Goal: Information Seeking & Learning: Learn about a topic

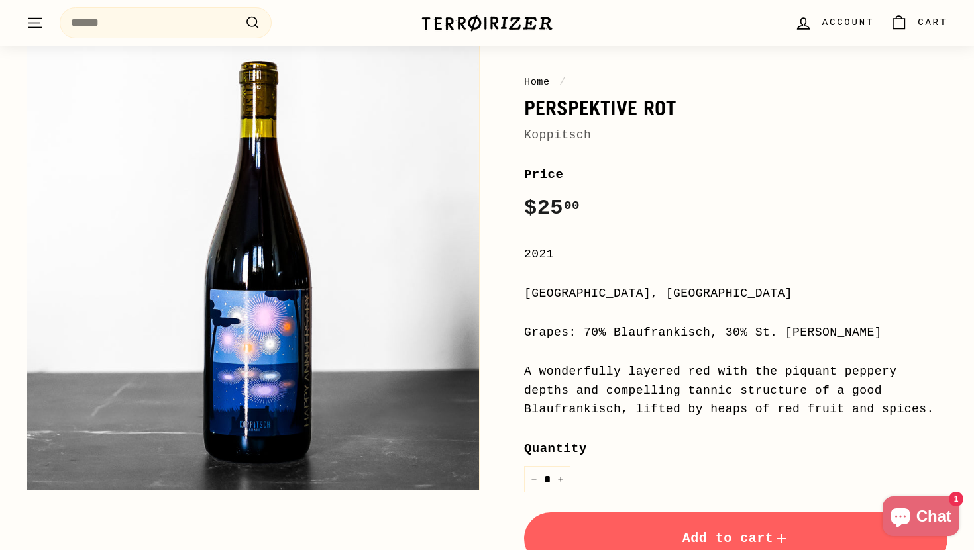
scroll to position [102, 0]
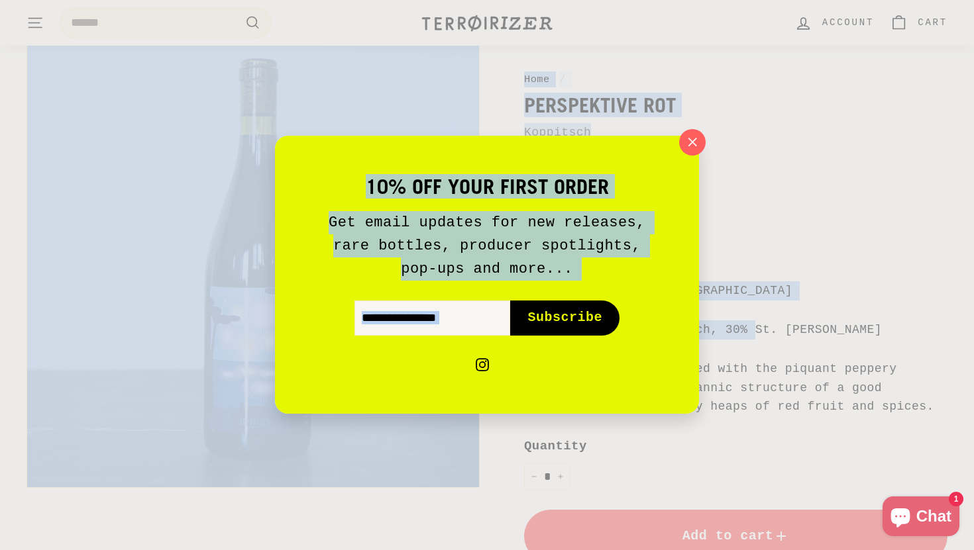
drag, startPoint x: 586, startPoint y: 329, endPoint x: 816, endPoint y: 338, distance: 230.1
click at [702, 146] on icon "button" at bounding box center [692, 142] width 20 height 20
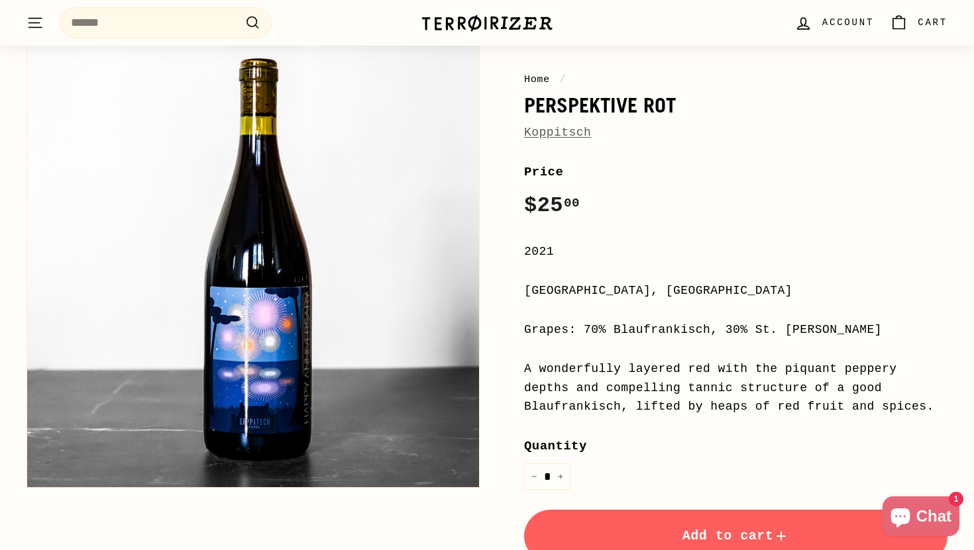
click at [673, 331] on div "Grapes: 70% Blaufrankisch, 30% St. [PERSON_NAME]" at bounding box center [735, 330] width 423 height 19
drag, startPoint x: 586, startPoint y: 328, endPoint x: 845, endPoint y: 336, distance: 259.1
click at [845, 336] on div "Grapes: 70% Blaufrankisch, 30% St. [PERSON_NAME]" at bounding box center [735, 330] width 423 height 19
copy div "70% Blaufrankisch, 30% St. [PERSON_NAME]"
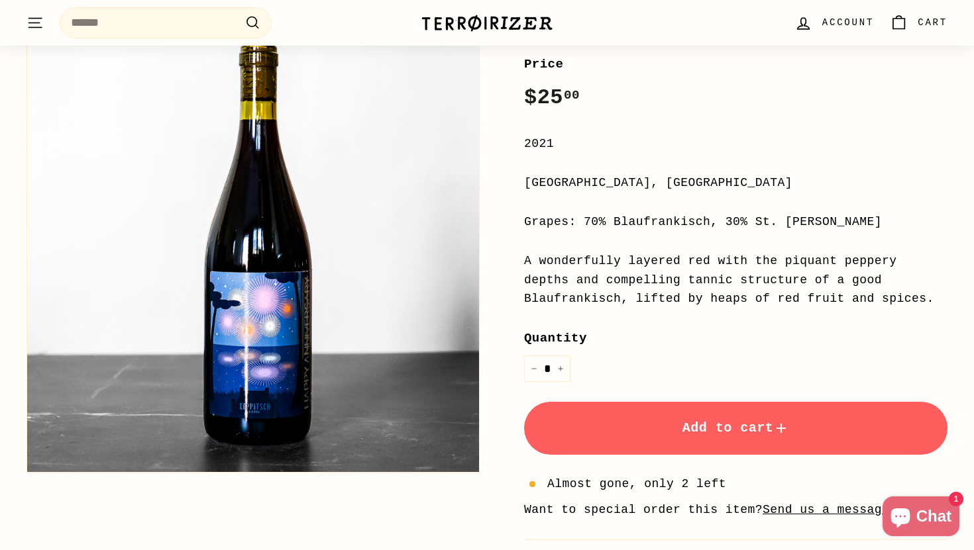
scroll to position [211, 0]
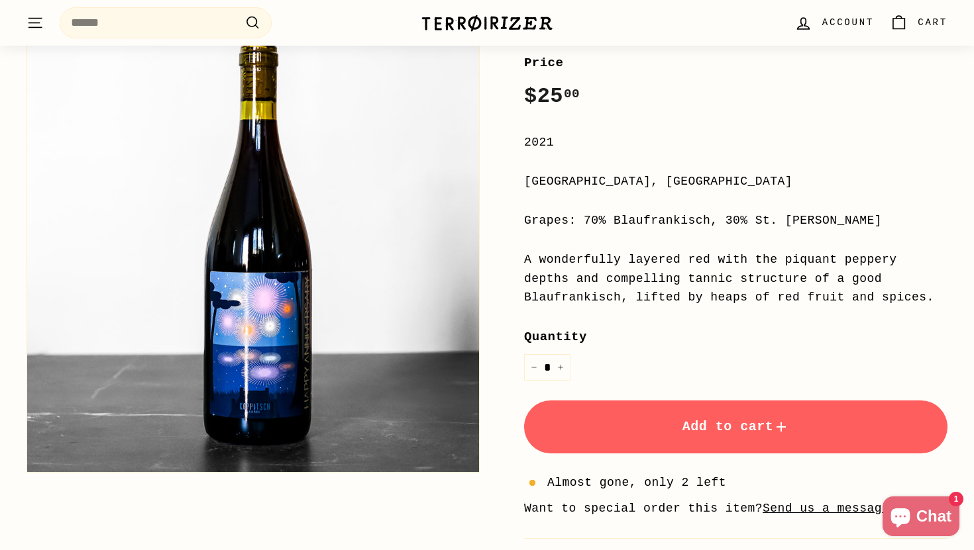
drag, startPoint x: 524, startPoint y: 256, endPoint x: 950, endPoint y: 299, distance: 428.1
click at [950, 299] on div "Home / Perspektive Rot Koppitsch Home / Perspektive Rot Koppitsch Price Regular…" at bounding box center [487, 306] width 974 height 775
copy div "A wonderfully layered red with the piquant peppery depths and compelling tannic…"
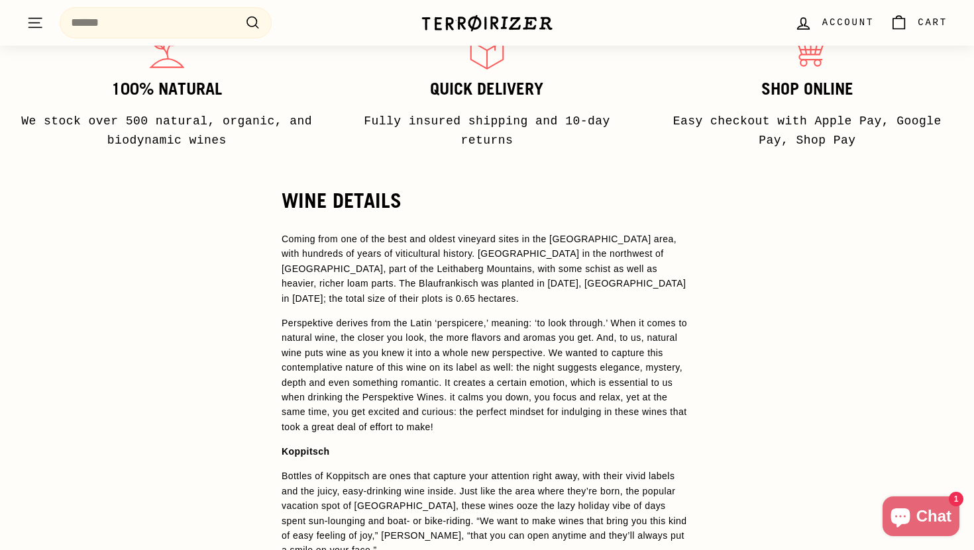
scroll to position [959, 0]
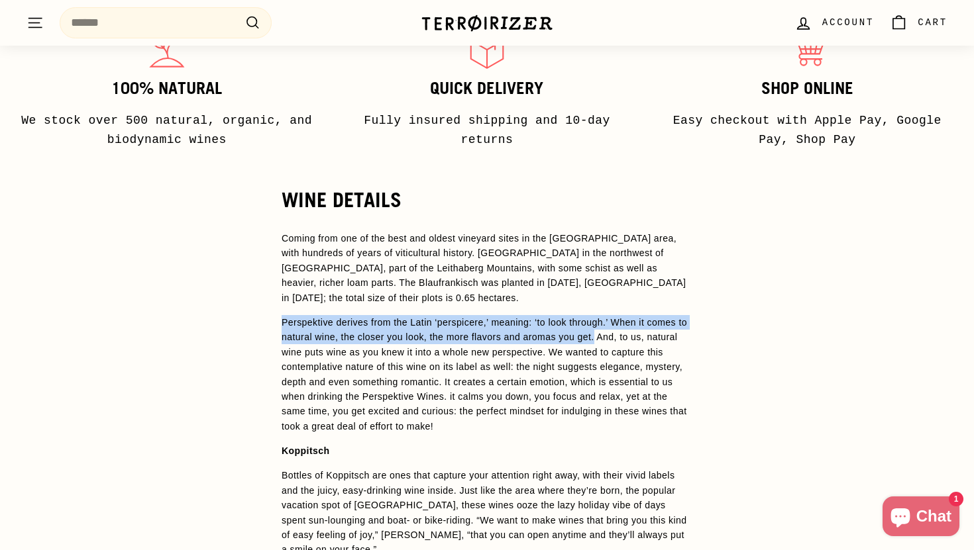
drag, startPoint x: 283, startPoint y: 323, endPoint x: 617, endPoint y: 340, distance: 334.3
click at [617, 340] on span "Perspektive derives from the Latin ‘perspicere,’ meaning: ‘to look through.’ Wh…" at bounding box center [484, 374] width 405 height 115
copy span "Perspektive derives from the Latin ‘perspicere,’ meaning: ‘to look through.’ Wh…"
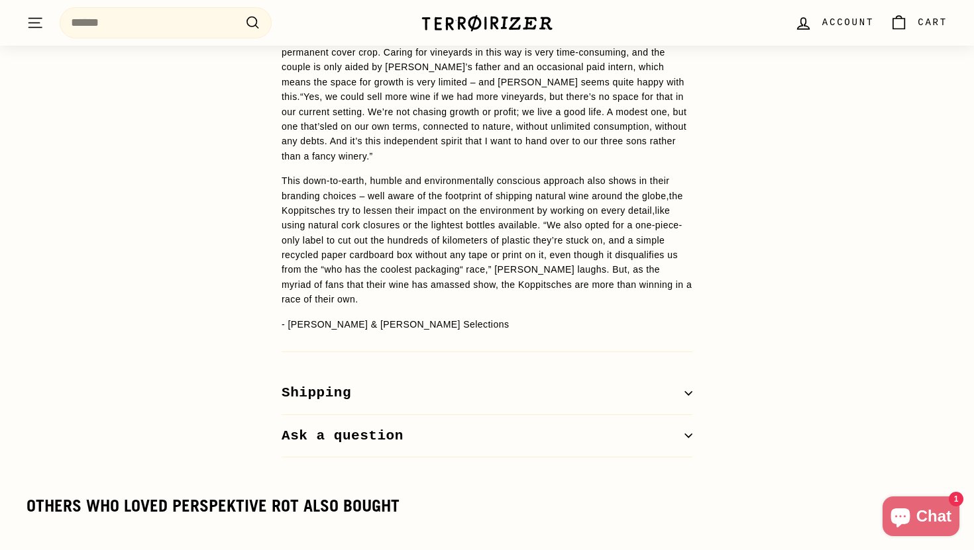
scroll to position [2465, 0]
